Goal: Information Seeking & Learning: Learn about a topic

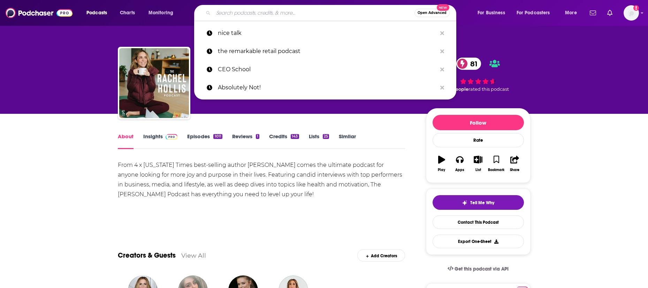
click at [297, 15] on input "Search podcasts, credits, & more..." at bounding box center [313, 12] width 201 height 11
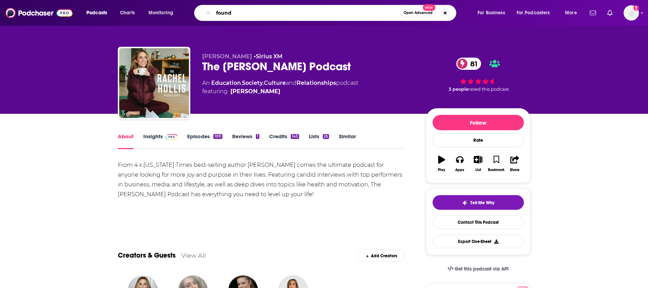
type input "foundr"
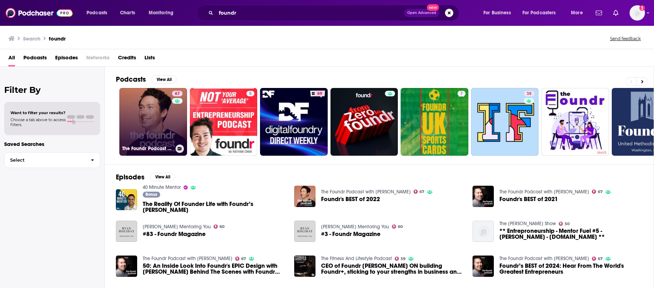
click at [148, 111] on link "67 The Foundr Podcast with Nathan Chan" at bounding box center [153, 122] width 68 height 68
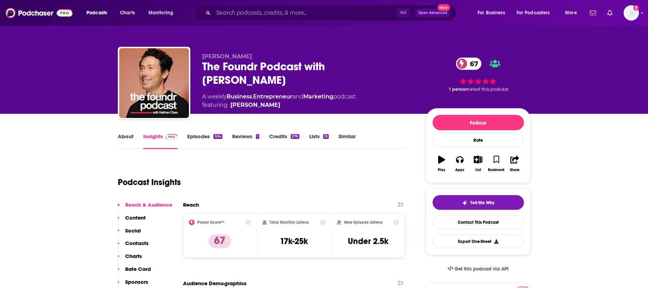
click at [131, 138] on link "About" at bounding box center [126, 141] width 16 height 16
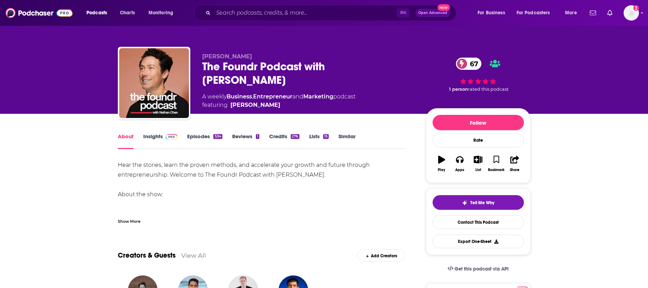
click at [199, 135] on link "Episodes 534" at bounding box center [204, 141] width 35 height 16
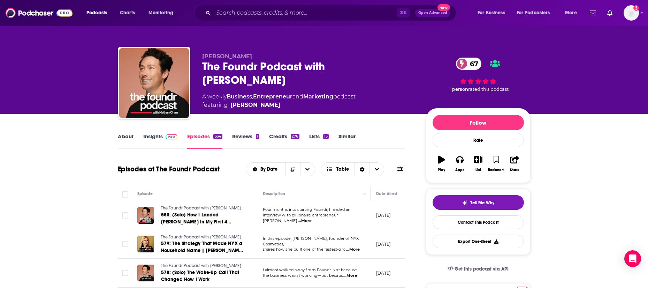
click at [129, 137] on link "About" at bounding box center [126, 141] width 16 height 16
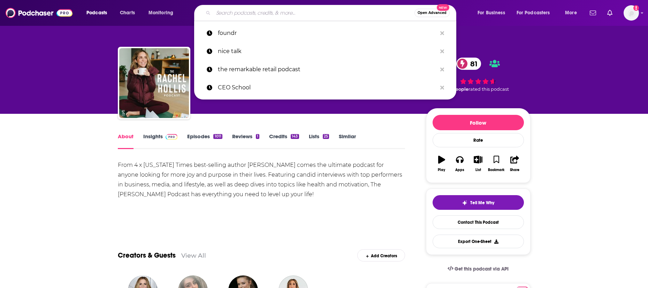
click at [313, 14] on input "Search podcasts, credits, & more..." at bounding box center [313, 12] width 201 height 11
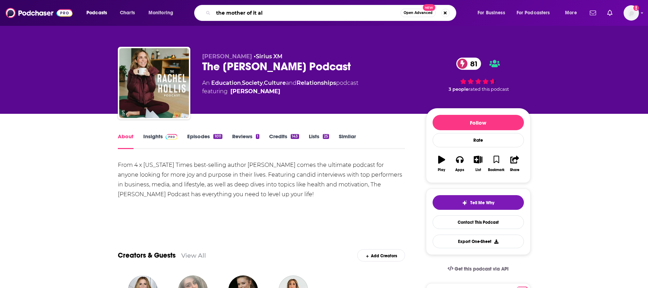
type input "the mother of it all"
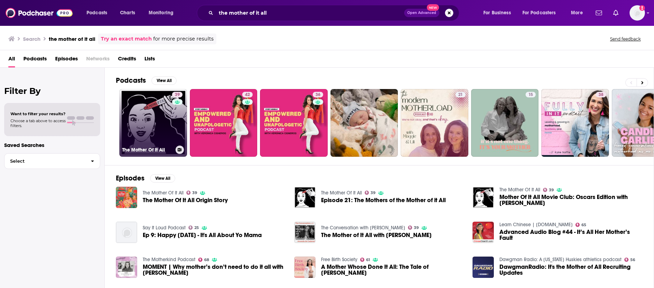
click at [167, 125] on link "39 The Mother Of It All" at bounding box center [153, 123] width 68 height 68
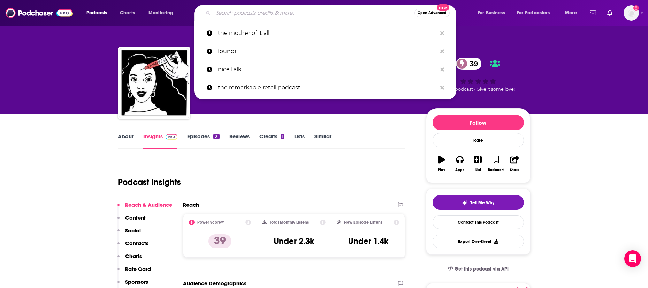
click at [338, 12] on input "Search podcasts, credits, & more..." at bounding box center [313, 12] width 201 height 11
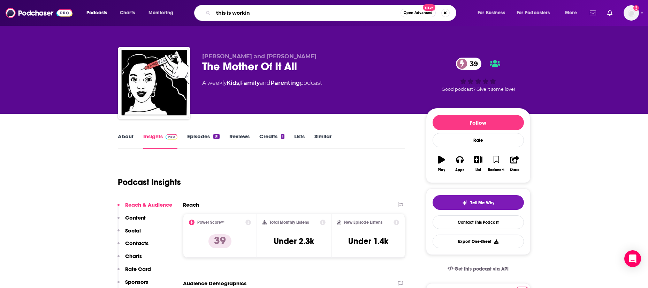
type input "this is working"
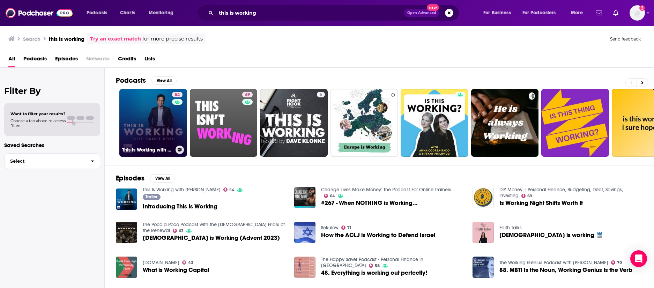
click at [174, 121] on div "54" at bounding box center [178, 119] width 12 height 54
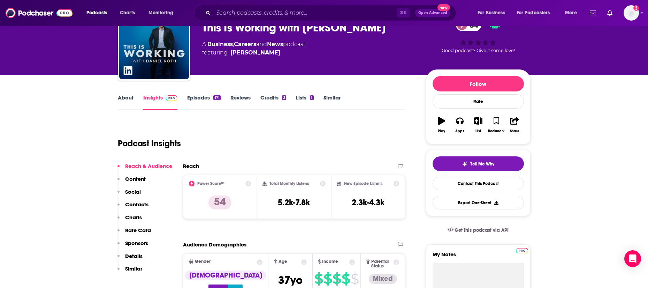
scroll to position [34, 0]
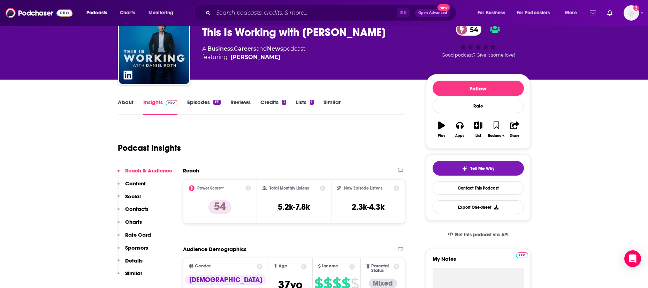
click at [209, 98] on div "About Insights Episodes 171 Reviews Credits 3 Lists 1 Similar" at bounding box center [262, 106] width 288 height 17
click at [209, 103] on link "Episodes 171" at bounding box center [203, 107] width 33 height 16
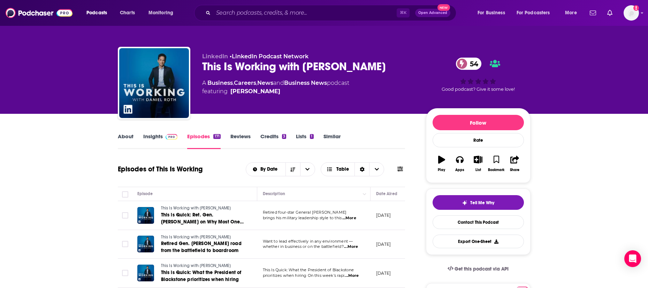
click at [131, 134] on link "About" at bounding box center [126, 141] width 16 height 16
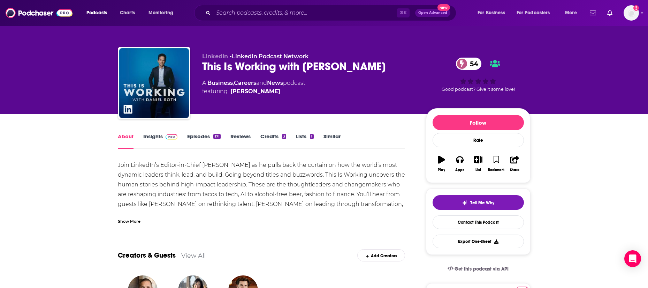
click at [133, 222] on div "Show More" at bounding box center [129, 220] width 23 height 7
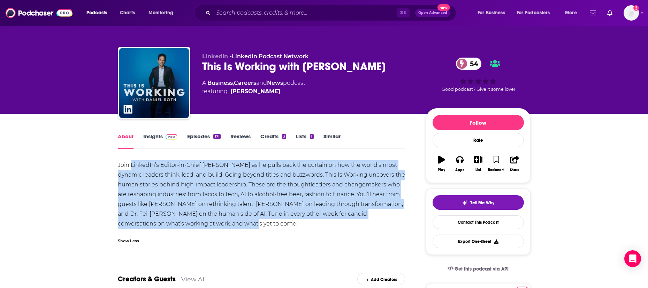
drag, startPoint x: 238, startPoint y: 226, endPoint x: 131, endPoint y: 166, distance: 122.1
click at [131, 166] on div "Join LinkedIn’s Editor-in-Chief [PERSON_NAME] as he pulls back the curtain on h…" at bounding box center [262, 194] width 288 height 68
copy div "LinkedIn’s Editor-in-Chief [PERSON_NAME] as he pulls back the curtain on how th…"
click at [200, 138] on link "Episodes 171" at bounding box center [203, 141] width 33 height 16
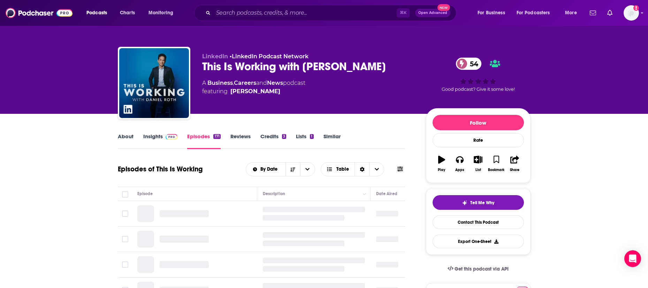
scroll to position [19, 0]
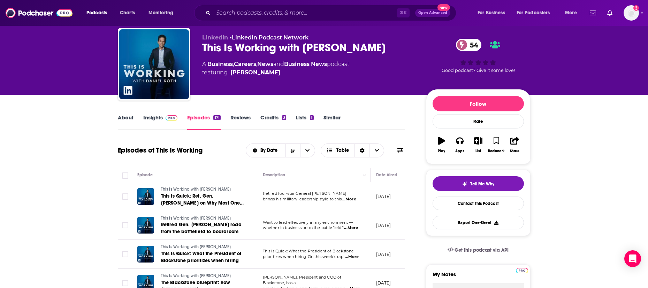
click at [149, 118] on link "Insights" at bounding box center [160, 122] width 35 height 16
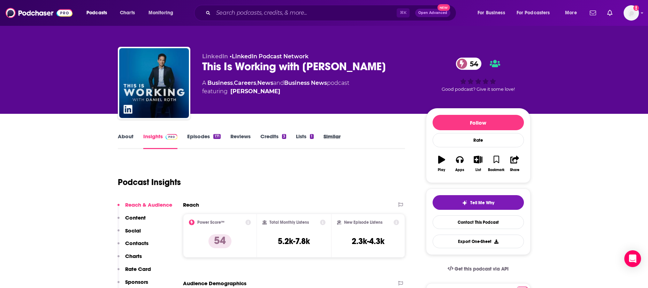
click at [346, 135] on div "Similar" at bounding box center [337, 141] width 27 height 16
click at [338, 136] on link "Similar" at bounding box center [332, 141] width 17 height 16
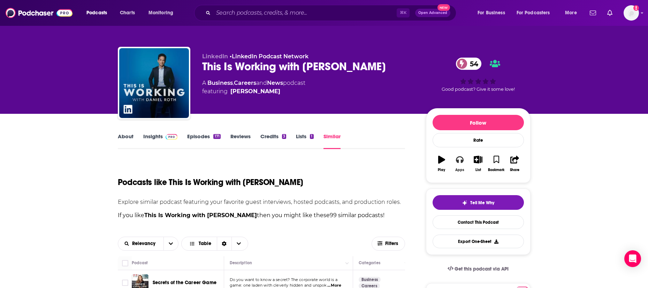
click at [461, 164] on button "Apps" at bounding box center [460, 163] width 18 height 25
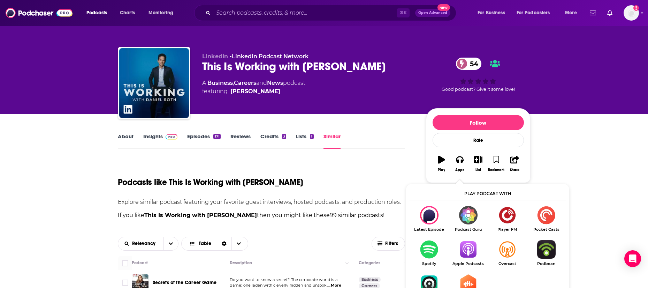
click at [464, 252] on img "Show Listen On dropdown" at bounding box center [468, 249] width 39 height 18
